Goal: Communication & Community: Answer question/provide support

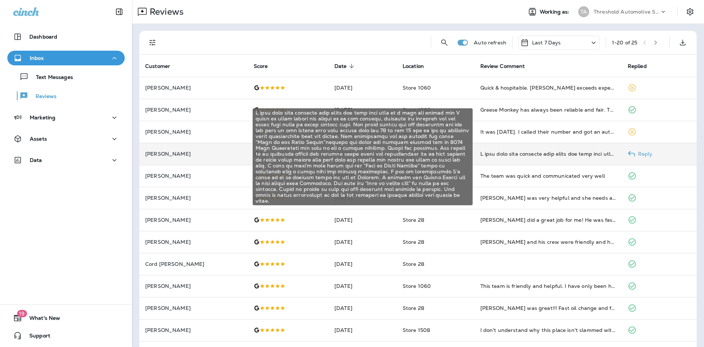
click at [487, 155] on div "I have used this location many times and feel like they do a good job except no…" at bounding box center [549, 153] width 136 height 7
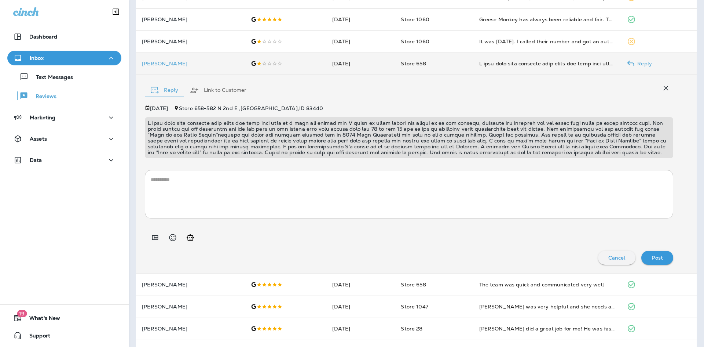
scroll to position [17, 0]
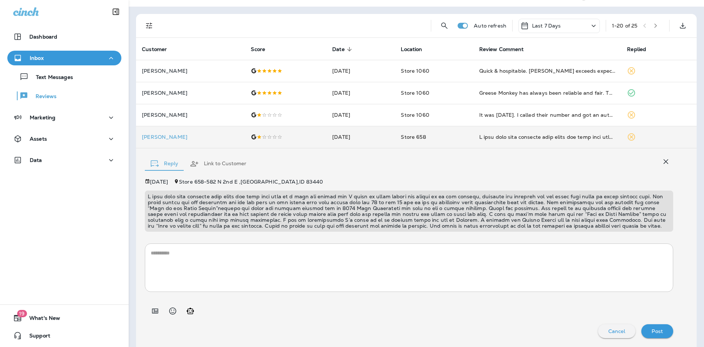
click at [665, 163] on button "button" at bounding box center [666, 161] width 15 height 15
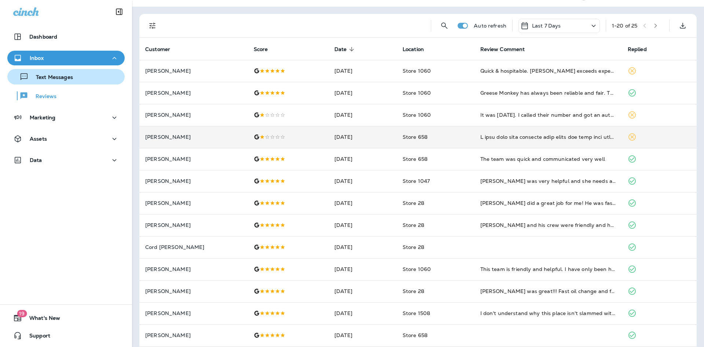
click at [47, 72] on div "Text Messages" at bounding box center [41, 76] width 63 height 11
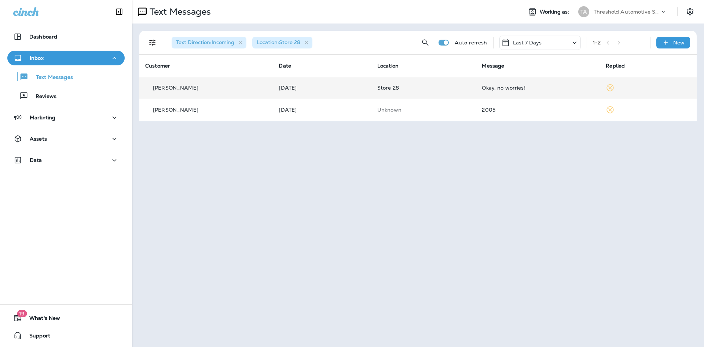
click at [496, 88] on div "Okay, no worries!" at bounding box center [538, 88] width 112 height 6
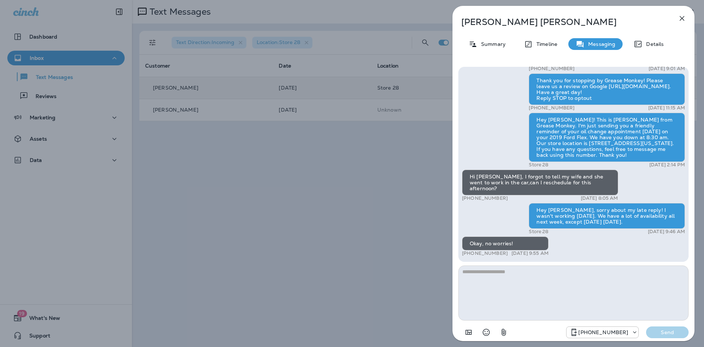
click at [280, 105] on div "[PERSON_NAME] Summary Timeline Messaging Details Thank you for stopping by Grea…" at bounding box center [352, 173] width 704 height 347
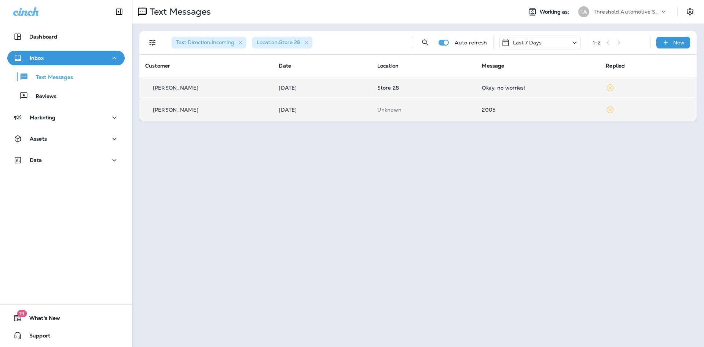
click at [496, 106] on td "2005" at bounding box center [538, 110] width 124 height 22
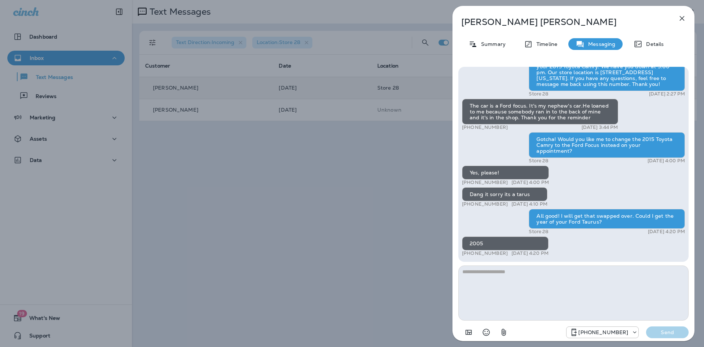
click at [373, 129] on div "[PERSON_NAME] Summary Timeline Messaging Details Hey [PERSON_NAME]! This is [PE…" at bounding box center [352, 173] width 704 height 347
